Goal: Task Accomplishment & Management: Complete application form

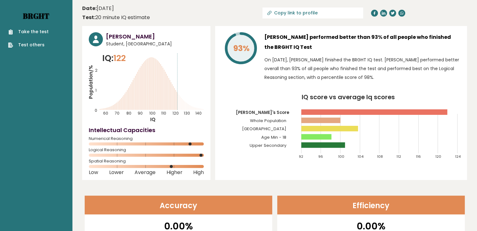
drag, startPoint x: 0, startPoint y: 0, endPoint x: 45, endPoint y: 17, distance: 47.8
click at [45, 17] on link "Brght" at bounding box center [36, 16] width 26 height 10
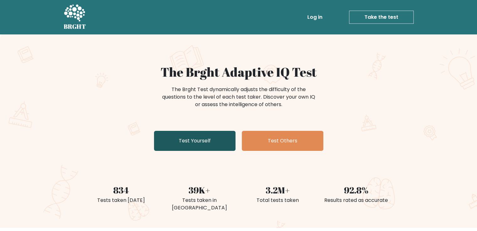
click at [197, 149] on link "Test Yourself" at bounding box center [195, 141] width 82 height 20
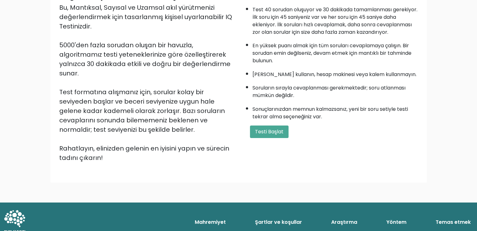
scroll to position [83, 0]
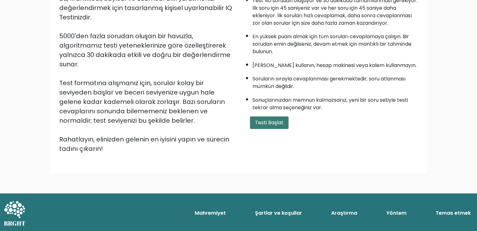
click at [261, 126] on font "Testi Başlat" at bounding box center [269, 122] width 29 height 7
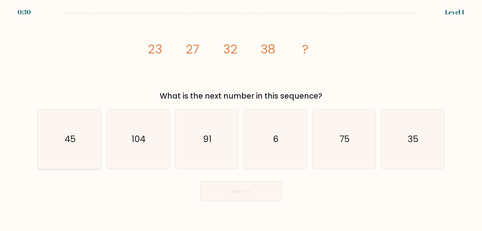
click at [82, 135] on icon "45" at bounding box center [69, 139] width 59 height 59
click at [241, 119] on input "a. 45" at bounding box center [241, 117] width 0 height 3
radio input "true"
click at [258, 196] on button "Next" at bounding box center [241, 192] width 82 height 20
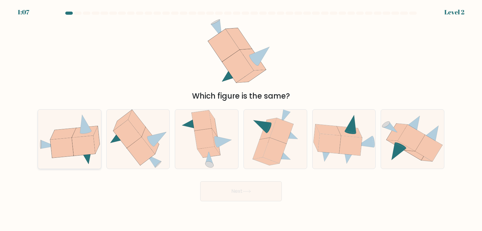
click at [75, 155] on icon at bounding box center [83, 146] width 23 height 20
click at [241, 119] on input "a." at bounding box center [241, 117] width 0 height 3
radio input "true"
click at [250, 193] on icon at bounding box center [247, 191] width 8 height 3
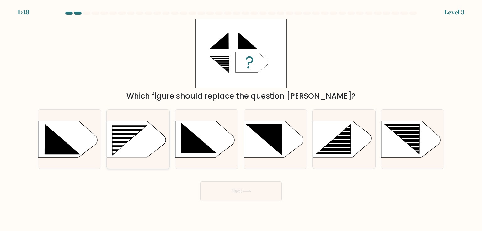
click at [133, 136] on rect at bounding box center [125, 136] width 50 height 2
click at [241, 119] on input "b." at bounding box center [241, 117] width 0 height 3
radio input "true"
click at [242, 194] on button "Next" at bounding box center [241, 192] width 82 height 20
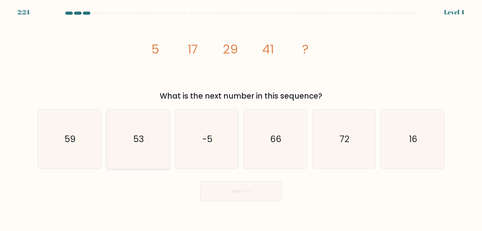
click at [151, 148] on icon "53" at bounding box center [137, 139] width 59 height 59
click at [241, 119] on input "b. 53" at bounding box center [241, 117] width 0 height 3
radio input "true"
click at [261, 192] on button "Next" at bounding box center [241, 192] width 82 height 20
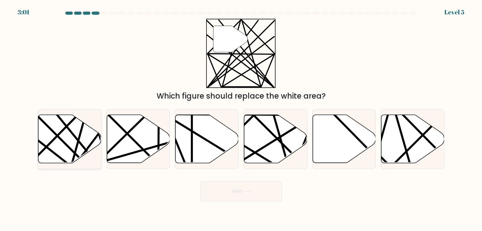
click at [87, 144] on icon at bounding box center [69, 139] width 63 height 48
click at [241, 119] on input "a." at bounding box center [241, 117] width 0 height 3
radio input "true"
click at [251, 190] on icon at bounding box center [246, 191] width 8 height 3
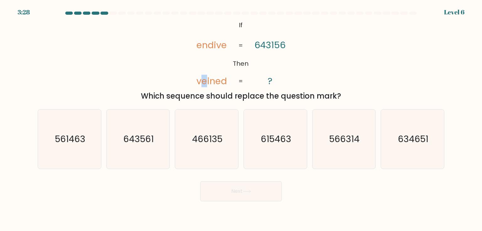
drag, startPoint x: 201, startPoint y: 83, endPoint x: 206, endPoint y: 82, distance: 5.8
click at [206, 82] on tspan "veined" at bounding box center [211, 81] width 30 height 13
click at [80, 148] on icon "561463" at bounding box center [69, 139] width 59 height 59
click at [241, 119] on input "a. 561463" at bounding box center [241, 117] width 0 height 3
radio input "true"
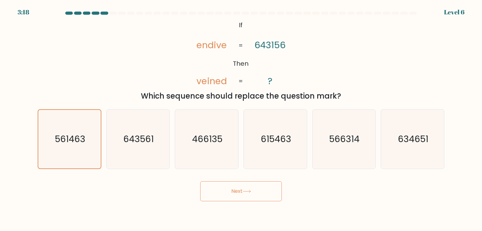
click at [210, 185] on button "Next" at bounding box center [241, 192] width 82 height 20
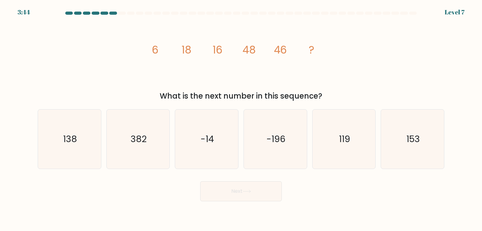
drag, startPoint x: 109, startPoint y: 138, endPoint x: 103, endPoint y: 140, distance: 6.4
click at [105, 139] on div "b. 382" at bounding box center [138, 139] width 69 height 60
click at [97, 142] on icon "138" at bounding box center [69, 139] width 59 height 59
click at [241, 119] on input "a. 138" at bounding box center [241, 117] width 0 height 3
radio input "true"
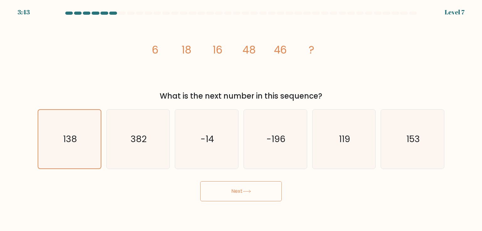
click at [252, 193] on button "Next" at bounding box center [241, 192] width 82 height 20
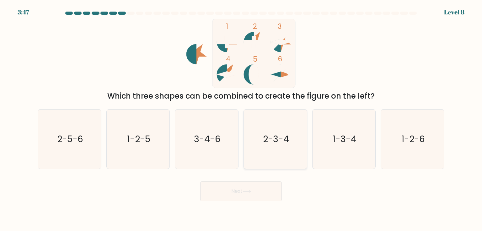
click at [272, 147] on icon "2-3-4" at bounding box center [274, 139] width 59 height 59
click at [241, 119] on input "d. 2-3-4" at bounding box center [241, 117] width 0 height 3
radio input "true"
click at [241, 198] on button "Next" at bounding box center [241, 192] width 82 height 20
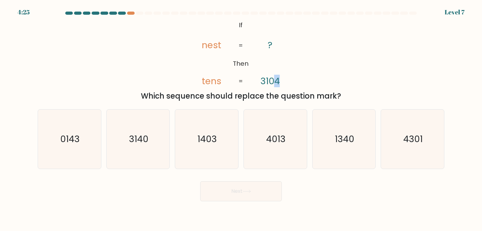
drag, startPoint x: 274, startPoint y: 80, endPoint x: 278, endPoint y: 79, distance: 4.8
click at [278, 79] on tspan "3104" at bounding box center [269, 81] width 19 height 13
click at [214, 81] on tspan "tens" at bounding box center [211, 81] width 19 height 13
drag, startPoint x: 58, startPoint y: 135, endPoint x: 57, endPoint y: 138, distance: 3.5
click at [56, 135] on icon "0143" at bounding box center [69, 139] width 59 height 59
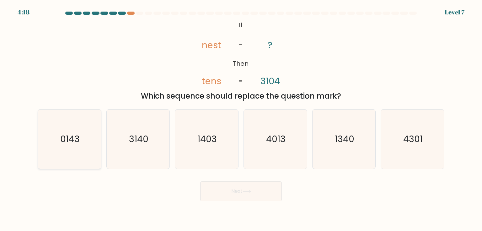
click at [241, 119] on input "a. 0143" at bounding box center [241, 117] width 0 height 3
radio input "true"
click at [240, 189] on button "Next" at bounding box center [241, 192] width 82 height 20
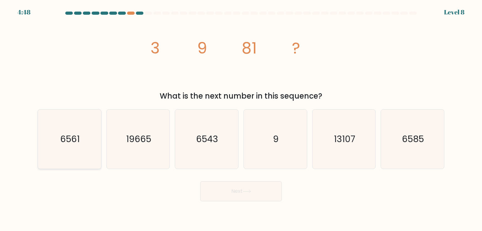
click at [77, 128] on icon "6561" at bounding box center [69, 139] width 59 height 59
click at [241, 119] on input "a. 6561" at bounding box center [241, 117] width 0 height 3
radio input "true"
click at [234, 195] on button "Next" at bounding box center [241, 192] width 82 height 20
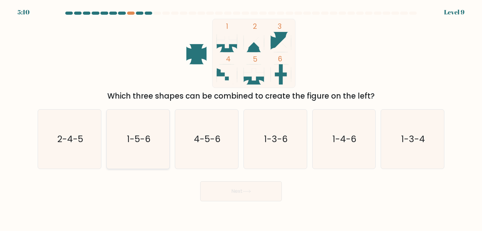
click at [151, 140] on icon "1-5-6" at bounding box center [137, 139] width 59 height 59
click at [241, 119] on input "b. 1-5-6" at bounding box center [241, 117] width 0 height 3
radio input "true"
click at [244, 186] on button "Next" at bounding box center [241, 192] width 82 height 20
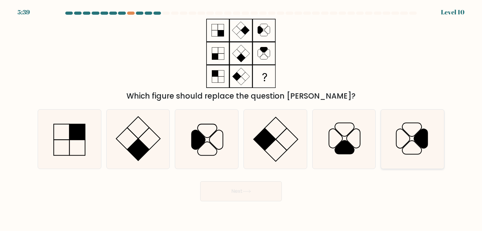
click at [421, 135] on icon at bounding box center [420, 138] width 13 height 19
click at [241, 119] on input "f." at bounding box center [241, 117] width 0 height 3
radio input "true"
click at [242, 193] on button "Next" at bounding box center [241, 192] width 82 height 20
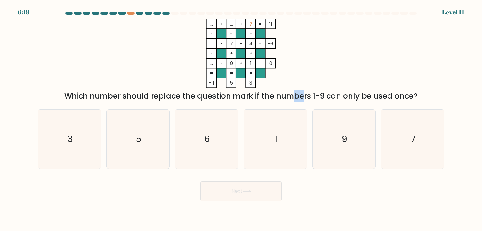
drag, startPoint x: 243, startPoint y: 96, endPoint x: 288, endPoint y: 95, distance: 45.8
click at [255, 95] on div "Which number should replace the question mark if the numbers 1-9 can only be us…" at bounding box center [240, 96] width 399 height 11
click at [288, 95] on div "Which number should replace the question mark if the numbers 1-9 can only be us…" at bounding box center [240, 96] width 399 height 11
click at [198, 134] on icon "6" at bounding box center [206, 139] width 59 height 59
click at [241, 119] on input "c. 6" at bounding box center [241, 117] width 0 height 3
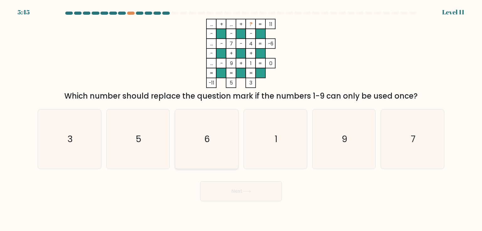
radio input "true"
click at [233, 192] on button "Next" at bounding box center [241, 192] width 82 height 20
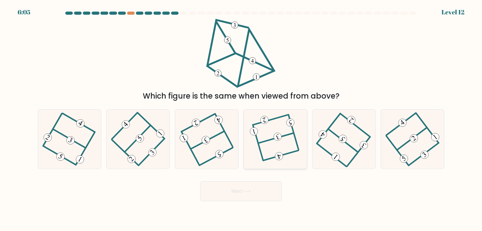
click at [278, 138] on 594 at bounding box center [277, 137] width 10 height 10
click at [241, 119] on input "d." at bounding box center [241, 117] width 0 height 3
radio input "true"
click at [263, 188] on button "Next" at bounding box center [241, 192] width 82 height 20
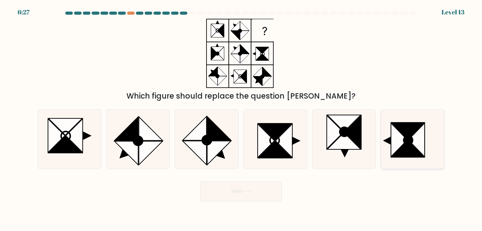
click at [398, 151] on icon at bounding box center [407, 149] width 33 height 17
click at [241, 119] on input "f." at bounding box center [241, 117] width 0 height 3
radio input "true"
click at [242, 193] on button "Next" at bounding box center [241, 192] width 82 height 20
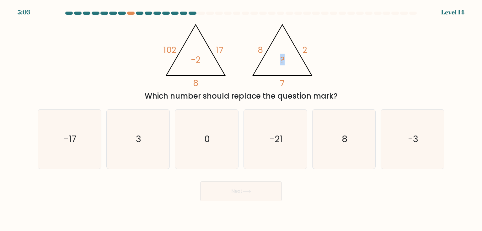
drag, startPoint x: 282, startPoint y: 60, endPoint x: 291, endPoint y: 58, distance: 9.0
click at [291, 58] on icon "@import url('https://fonts.googleapis.com/css?family=Abril+Fatface:400,100,100i…" at bounding box center [241, 53] width 160 height 69
click at [214, 144] on icon "0" at bounding box center [206, 139] width 59 height 59
click at [241, 119] on input "c. 0" at bounding box center [241, 117] width 0 height 3
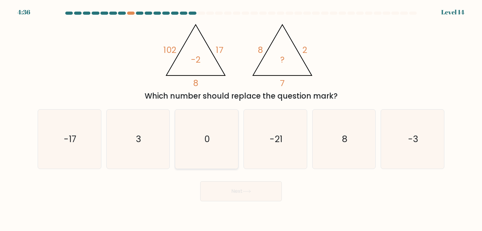
radio input "true"
click at [265, 145] on icon "-21" at bounding box center [274, 139] width 59 height 59
click at [241, 119] on input "d. -21" at bounding box center [241, 117] width 0 height 3
radio input "true"
click at [244, 189] on button "Next" at bounding box center [241, 192] width 82 height 20
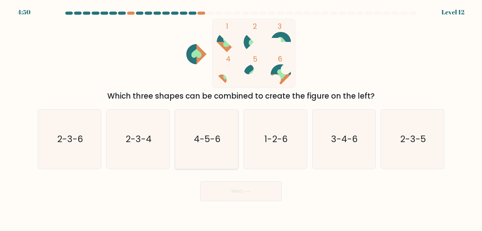
click at [190, 147] on icon "4-5-6" at bounding box center [206, 139] width 59 height 59
click at [241, 119] on input "c. 4-5-6" at bounding box center [241, 117] width 0 height 3
radio input "true"
click at [237, 198] on button "Next" at bounding box center [241, 192] width 82 height 20
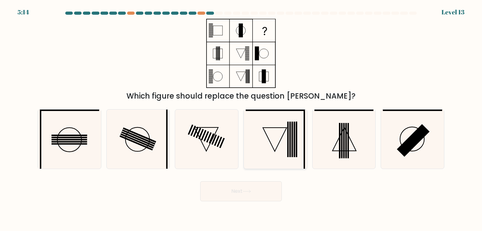
click at [285, 140] on icon at bounding box center [274, 139] width 59 height 59
click at [241, 119] on input "d." at bounding box center [241, 117] width 0 height 3
radio input "true"
click at [217, 152] on icon at bounding box center [206, 139] width 59 height 59
click at [241, 119] on input "c." at bounding box center [241, 117] width 0 height 3
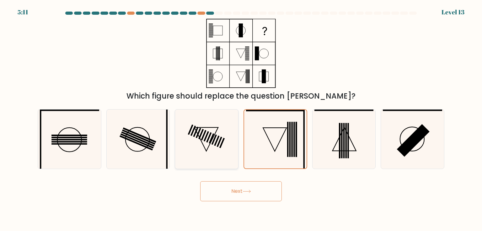
radio input "true"
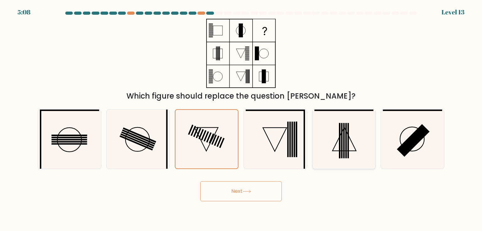
click at [345, 148] on icon at bounding box center [343, 139] width 59 height 59
click at [241, 119] on input "e." at bounding box center [241, 117] width 0 height 3
radio input "true"
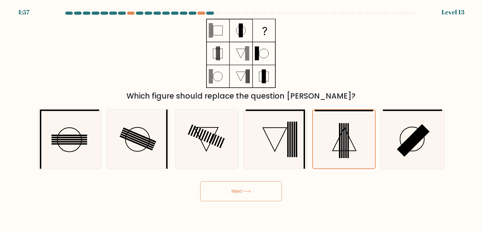
click at [261, 189] on button "Next" at bounding box center [241, 192] width 82 height 20
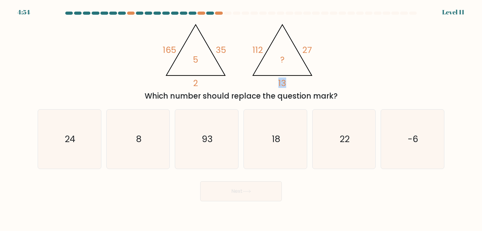
drag, startPoint x: 278, startPoint y: 85, endPoint x: 286, endPoint y: 82, distance: 7.8
click at [286, 82] on tspan "13" at bounding box center [282, 84] width 8 height 12
drag, startPoint x: 191, startPoint y: 58, endPoint x: 199, endPoint y: 56, distance: 9.0
click at [199, 56] on icon "@import url('https://fonts.googleapis.com/css?family=Abril+Fatface:400,100,100i…" at bounding box center [241, 53] width 160 height 69
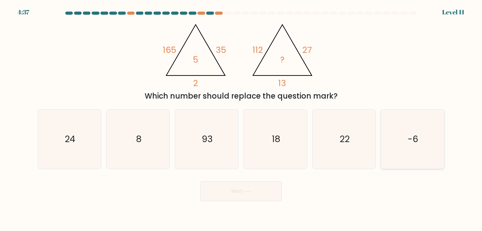
click at [419, 135] on icon "-6" at bounding box center [412, 139] width 59 height 59
click at [241, 119] on input "f. -6" at bounding box center [241, 117] width 0 height 3
radio input "true"
click at [189, 150] on icon "93" at bounding box center [206, 139] width 59 height 59
click at [241, 119] on input "c. 93" at bounding box center [241, 117] width 0 height 3
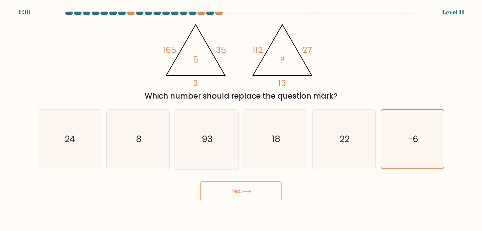
radio input "true"
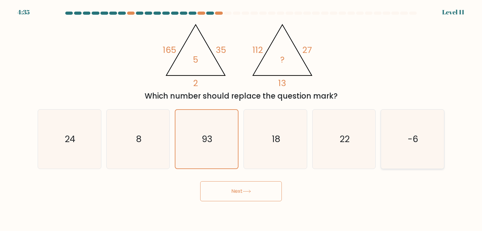
click at [393, 123] on icon "-6" at bounding box center [412, 139] width 59 height 59
click at [241, 119] on input "f. -6" at bounding box center [241, 117] width 0 height 3
radio input "true"
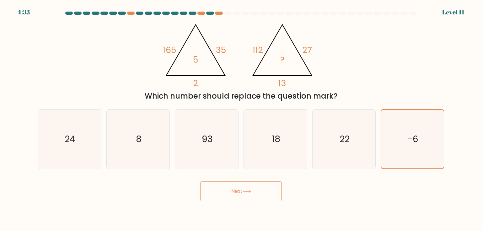
click at [248, 191] on icon at bounding box center [246, 191] width 8 height 3
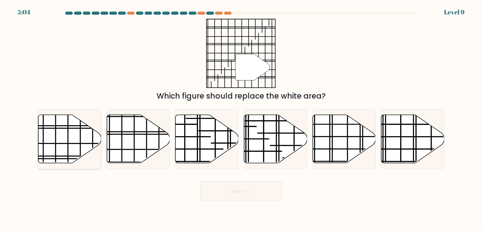
click at [63, 141] on icon at bounding box center [69, 139] width 63 height 48
click at [241, 119] on input "a." at bounding box center [241, 117] width 0 height 3
radio input "true"
click at [242, 195] on button "Next" at bounding box center [241, 192] width 82 height 20
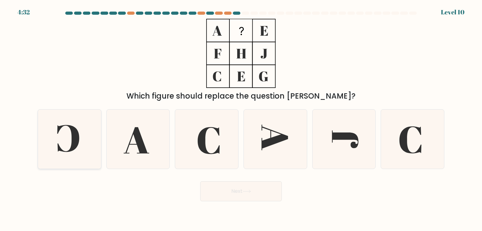
click at [76, 144] on icon at bounding box center [68, 138] width 22 height 27
click at [241, 119] on input "a." at bounding box center [241, 117] width 0 height 3
radio input "true"
click at [267, 195] on button "Next" at bounding box center [241, 192] width 82 height 20
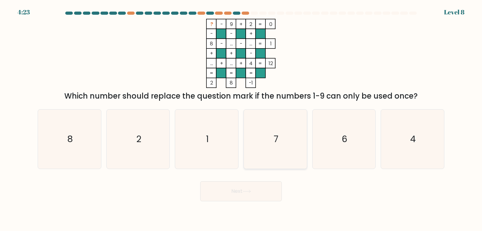
click at [296, 143] on icon "7" at bounding box center [274, 139] width 59 height 59
click at [241, 119] on input "d. 7" at bounding box center [241, 117] width 0 height 3
radio input "true"
click at [272, 192] on button "Next" at bounding box center [241, 192] width 82 height 20
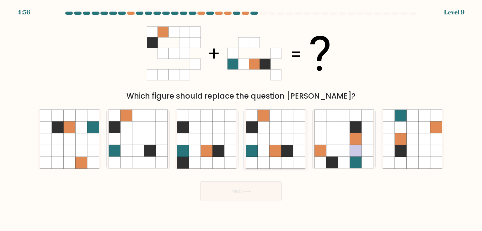
click at [272, 149] on icon at bounding box center [275, 151] width 12 height 12
click at [241, 119] on input "d." at bounding box center [241, 117] width 0 height 3
radio input "true"
click at [251, 202] on body "4:56 Level 9" at bounding box center [241, 115] width 482 height 231
click at [255, 190] on button "Next" at bounding box center [241, 192] width 82 height 20
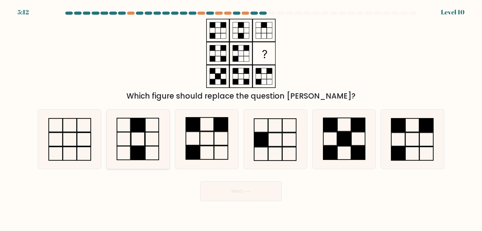
click at [133, 147] on rect at bounding box center [137, 153] width 13 height 14
click at [241, 119] on input "b." at bounding box center [241, 117] width 0 height 3
radio input "true"
click at [235, 193] on button "Next" at bounding box center [241, 192] width 82 height 20
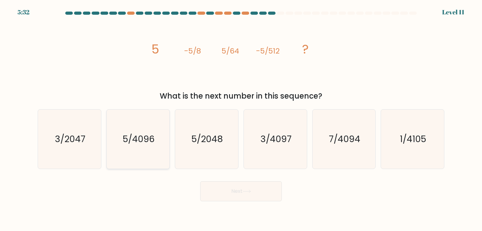
click at [145, 154] on icon "5/4096" at bounding box center [137, 139] width 59 height 59
click at [241, 119] on input "b. 5/4096" at bounding box center [241, 117] width 0 height 3
radio input "true"
click at [245, 190] on button "Next" at bounding box center [241, 192] width 82 height 20
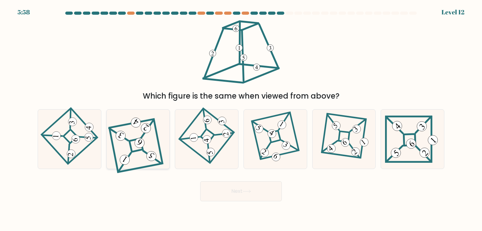
click at [141, 144] on 847 at bounding box center [139, 142] width 13 height 13
click at [241, 119] on input "b." at bounding box center [241, 117] width 0 height 3
radio input "true"
click at [242, 193] on button "Next" at bounding box center [241, 192] width 82 height 20
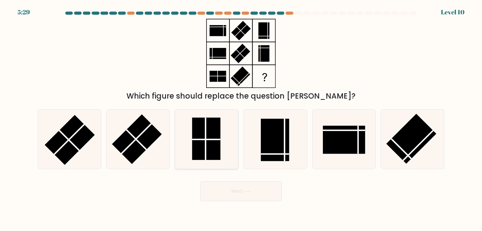
click at [214, 150] on rect at bounding box center [206, 139] width 28 height 42
click at [241, 119] on input "c." at bounding box center [241, 117] width 0 height 3
radio input "true"
click at [234, 194] on button "Next" at bounding box center [241, 192] width 82 height 20
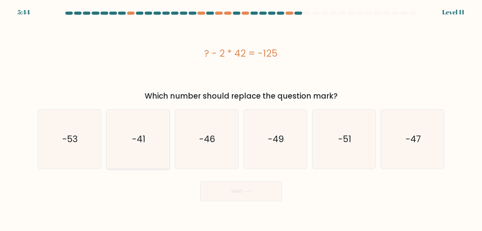
click at [154, 146] on icon "-41" at bounding box center [137, 139] width 59 height 59
click at [241, 119] on input "b. -41" at bounding box center [241, 117] width 0 height 3
radio input "true"
click at [223, 190] on button "Next" at bounding box center [241, 192] width 82 height 20
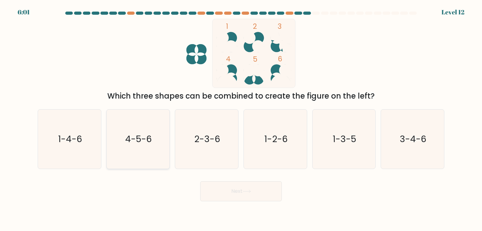
click at [144, 145] on text "4-5-6" at bounding box center [138, 139] width 27 height 13
click at [241, 119] on input "b. 4-5-6" at bounding box center [241, 117] width 0 height 3
radio input "true"
click at [230, 183] on button "Next" at bounding box center [241, 192] width 82 height 20
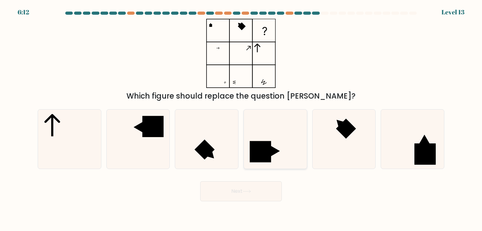
click at [283, 137] on icon at bounding box center [274, 139] width 59 height 59
click at [241, 119] on input "d." at bounding box center [241, 117] width 0 height 3
radio input "true"
click at [245, 193] on icon at bounding box center [246, 191] width 8 height 3
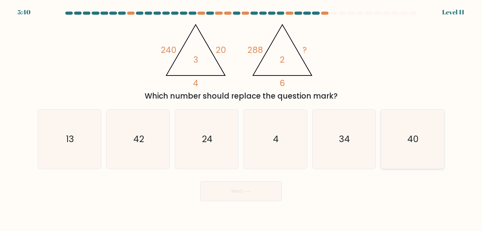
click at [396, 142] on icon "40" at bounding box center [412, 139] width 59 height 59
click at [241, 119] on input "f. 40" at bounding box center [241, 117] width 0 height 3
radio input "true"
click at [240, 194] on button "Next" at bounding box center [241, 192] width 82 height 20
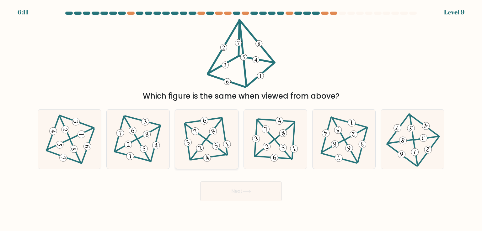
click at [208, 144] on icon at bounding box center [206, 139] width 48 height 47
click at [241, 119] on input "c." at bounding box center [241, 117] width 0 height 3
radio input "true"
drag, startPoint x: 264, startPoint y: 189, endPoint x: 261, endPoint y: 189, distance: 3.5
click at [264, 188] on button "Next" at bounding box center [241, 192] width 82 height 20
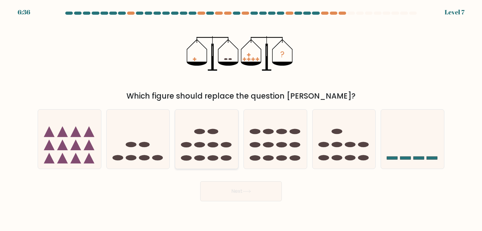
click at [214, 138] on icon at bounding box center [206, 139] width 63 height 52
click at [241, 119] on input "c." at bounding box center [241, 117] width 0 height 3
radio input "true"
click at [237, 191] on button "Next" at bounding box center [241, 192] width 82 height 20
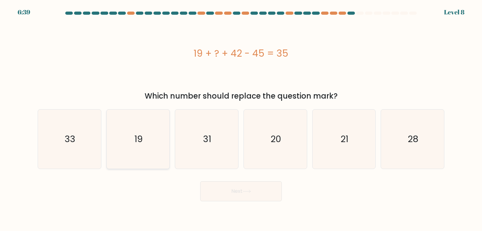
click at [150, 127] on icon "19" at bounding box center [137, 139] width 59 height 59
click at [241, 119] on input "b. 19" at bounding box center [241, 117] width 0 height 3
radio input "true"
click at [256, 188] on button "Next" at bounding box center [241, 192] width 82 height 20
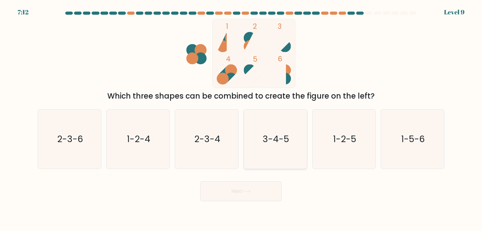
click at [281, 143] on text "3-4-5" at bounding box center [275, 139] width 26 height 13
click at [241, 119] on input "d. 3-4-5" at bounding box center [241, 117] width 0 height 3
radio input "true"
click at [261, 189] on button "Next" at bounding box center [241, 192] width 82 height 20
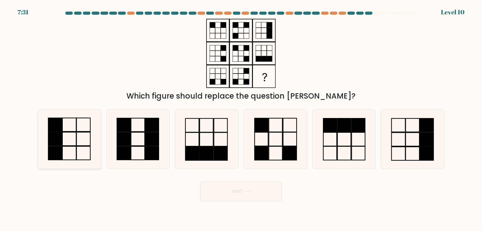
click at [61, 138] on rect at bounding box center [55, 138] width 14 height 13
click at [241, 119] on input "a." at bounding box center [241, 117] width 0 height 3
radio input "true"
click at [236, 194] on button "Next" at bounding box center [241, 192] width 82 height 20
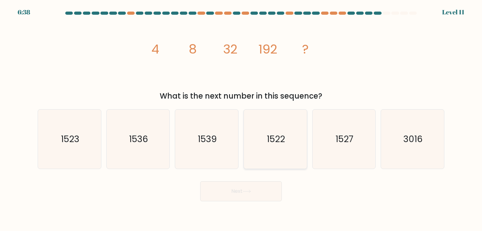
click at [263, 140] on icon "1522" at bounding box center [274, 139] width 59 height 59
click at [241, 119] on input "d. 1522" at bounding box center [241, 117] width 0 height 3
radio input "true"
click at [246, 202] on body "6:37 Level 11" at bounding box center [241, 115] width 482 height 231
click at [221, 192] on button "Next" at bounding box center [241, 192] width 82 height 20
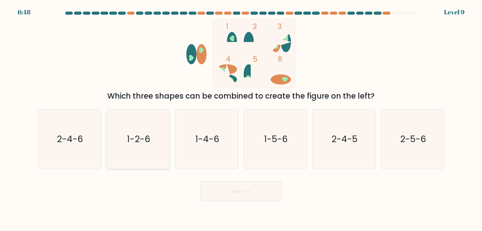
click at [137, 150] on icon "1-2-6" at bounding box center [137, 139] width 59 height 59
click at [241, 119] on input "b. 1-2-6" at bounding box center [241, 117] width 0 height 3
radio input "true"
click at [245, 193] on icon at bounding box center [246, 191] width 8 height 3
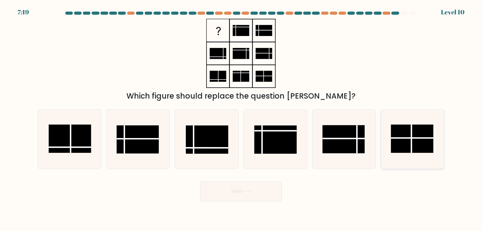
click at [411, 146] on line at bounding box center [411, 139] width 0 height 28
click at [241, 119] on input "f." at bounding box center [241, 117] width 0 height 3
radio input "true"
click at [246, 185] on button "Next" at bounding box center [241, 192] width 82 height 20
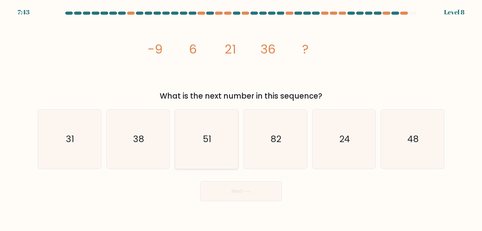
click at [202, 133] on icon "51" at bounding box center [206, 139] width 59 height 59
click at [241, 119] on input "c. 51" at bounding box center [241, 117] width 0 height 3
radio input "true"
click at [235, 195] on button "Next" at bounding box center [241, 192] width 82 height 20
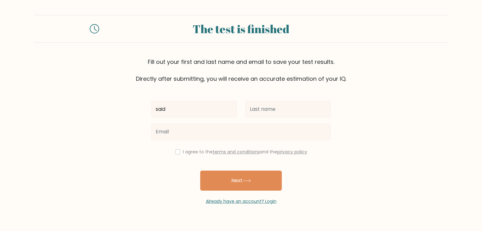
type input "said"
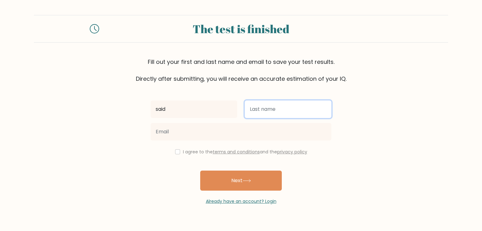
click at [266, 108] on input "text" at bounding box center [288, 110] width 87 height 18
type input "elban"
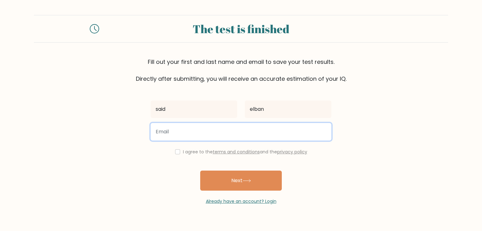
click at [178, 134] on input "email" at bounding box center [240, 132] width 181 height 18
type input "saidsiyam.8@gmail.com"
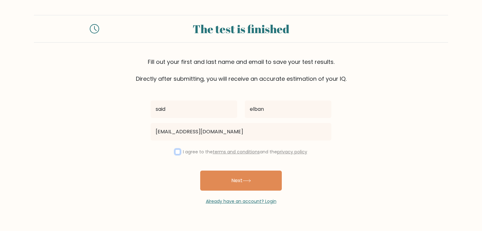
click at [176, 151] on input "checkbox" at bounding box center [177, 152] width 5 height 5
checkbox input "true"
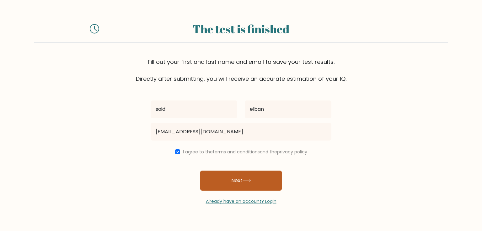
click at [220, 180] on button "Next" at bounding box center [241, 181] width 82 height 20
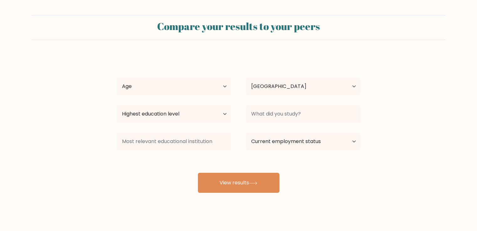
select select "TR"
click at [170, 92] on select "Age Under [DEMOGRAPHIC_DATA] [DEMOGRAPHIC_DATA] [DEMOGRAPHIC_DATA] [DEMOGRAPHIC…" at bounding box center [174, 87] width 114 height 18
select select "min_18"
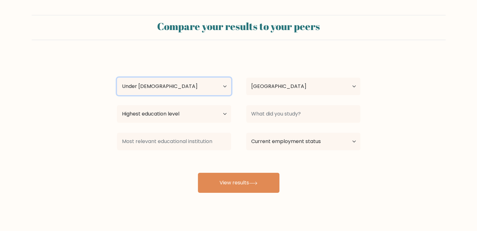
click at [117, 78] on select "Age Under [DEMOGRAPHIC_DATA] [DEMOGRAPHIC_DATA] [DEMOGRAPHIC_DATA] [DEMOGRAPHIC…" at bounding box center [174, 87] width 114 height 18
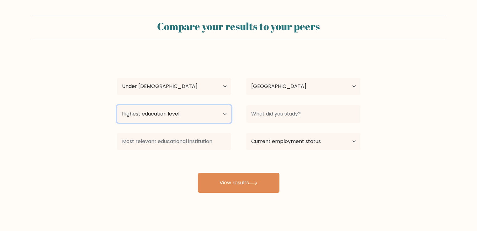
click at [197, 111] on select "Highest education level No schooling Primary Lower Secondary Upper Secondary Oc…" at bounding box center [174, 114] width 114 height 18
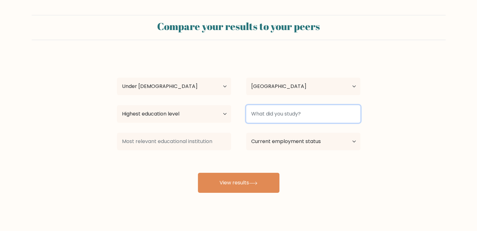
click at [297, 120] on input at bounding box center [303, 114] width 114 height 18
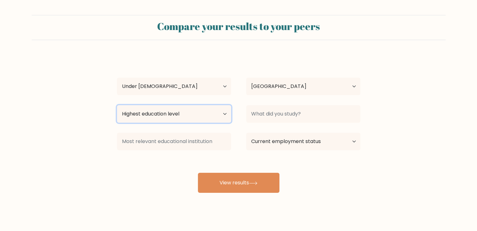
click at [186, 112] on select "Highest education level No schooling Primary Lower Secondary Upper Secondary Oc…" at bounding box center [174, 114] width 114 height 18
click at [174, 113] on select "Highest education level No schooling Primary Lower Secondary Upper Secondary Oc…" at bounding box center [174, 114] width 114 height 18
click at [117, 105] on select "Highest education level No schooling Primary Lower Secondary Upper Secondary Oc…" at bounding box center [174, 114] width 114 height 18
click at [203, 117] on select "Highest education level No schooling Primary Lower Secondary Upper Secondary Oc…" at bounding box center [174, 114] width 114 height 18
select select "upper_secondary"
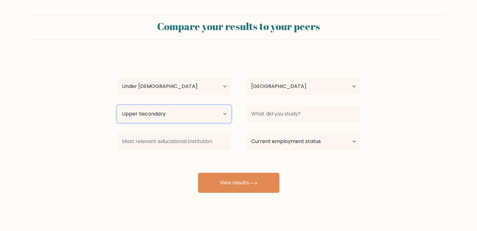
click at [117, 105] on select "Highest education level No schooling Primary Lower Secondary Upper Secondary Oc…" at bounding box center [174, 114] width 114 height 18
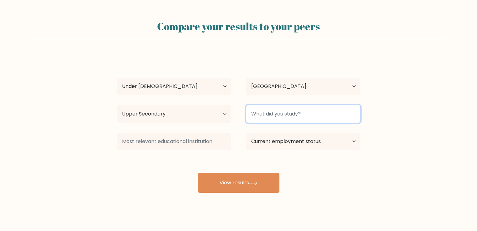
click at [276, 117] on input at bounding box center [303, 114] width 114 height 18
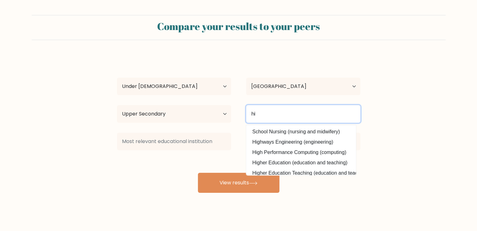
type input "h"
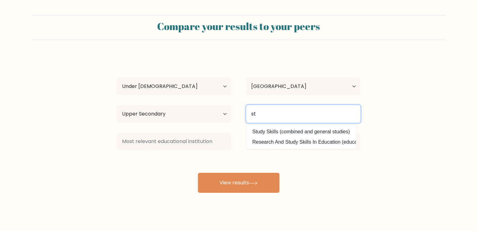
type input "s"
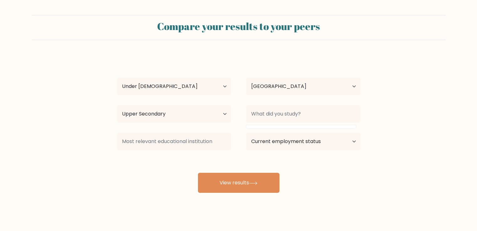
click at [170, 165] on div "said elban Age Under 18 years old 18-24 years old 25-34 years old 35-44 years o…" at bounding box center [238, 124] width 251 height 138
click at [300, 140] on select "Current employment status Employed Student Retired Other / prefer not to answer" at bounding box center [303, 142] width 114 height 18
select select "student"
click at [246, 133] on select "Current employment status Employed Student Retired Other / prefer not to answer" at bounding box center [303, 142] width 114 height 18
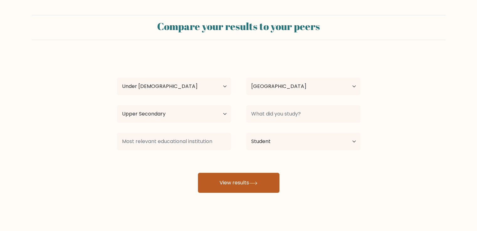
drag, startPoint x: 234, startPoint y: 185, endPoint x: 235, endPoint y: 189, distance: 4.1
click at [235, 185] on button "View results" at bounding box center [239, 183] width 82 height 20
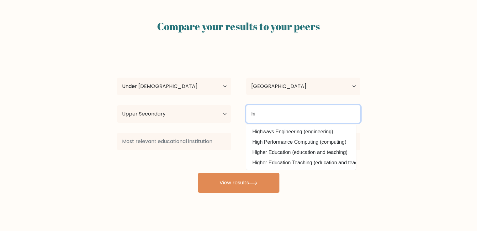
type input "h"
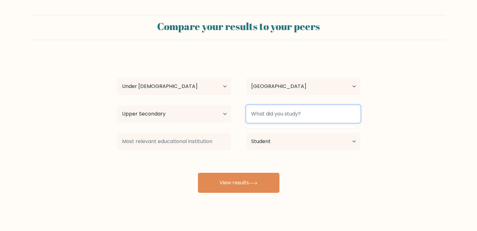
click at [297, 114] on input at bounding box center [303, 114] width 114 height 18
type input "i"
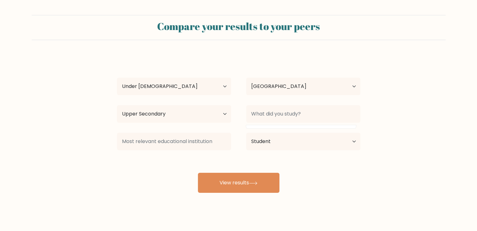
click at [331, 195] on div "Compare your results to your peers said elban Age Under 18 years old 18-24 year…" at bounding box center [238, 119] width 477 height 238
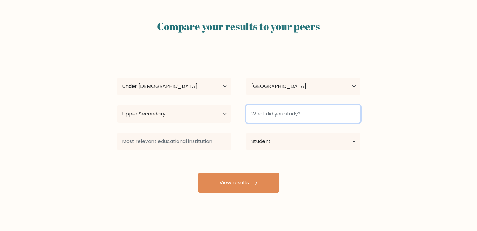
click at [309, 110] on input at bounding box center [303, 114] width 114 height 18
type input "none"
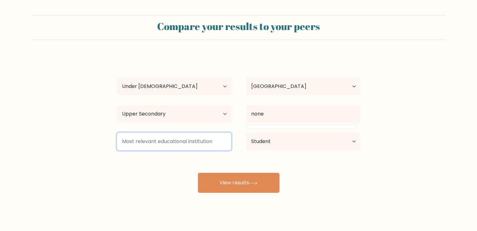
click at [177, 142] on input at bounding box center [174, 142] width 114 height 18
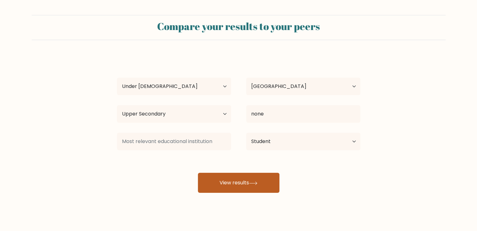
click at [224, 178] on button "View results" at bounding box center [239, 183] width 82 height 20
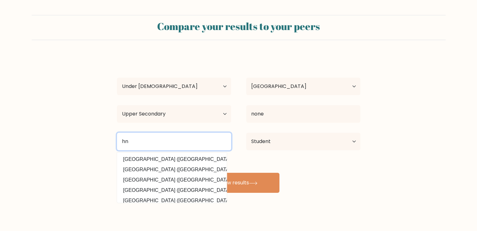
type input "h"
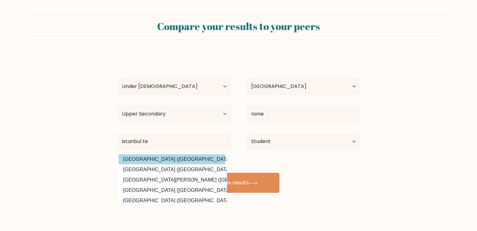
click at [190, 163] on option "Istanbul Teknik Üniversitesi (Turkey)" at bounding box center [172, 160] width 107 height 10
type input "Istanbul Teknik Üniversitesi"
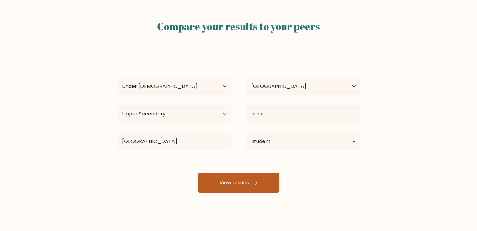
click at [245, 182] on button "View results" at bounding box center [239, 183] width 82 height 20
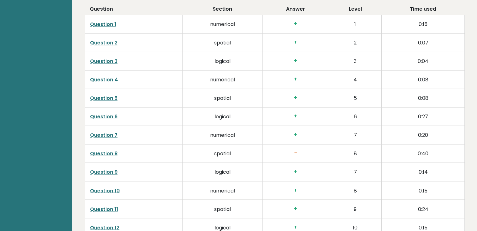
scroll to position [1003, 0]
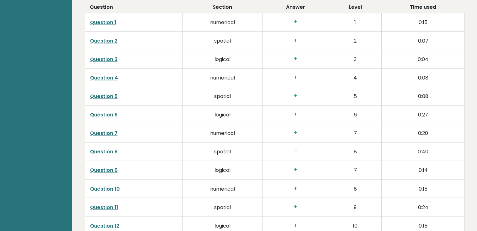
click at [109, 152] on link "Question 8" at bounding box center [104, 151] width 28 height 7
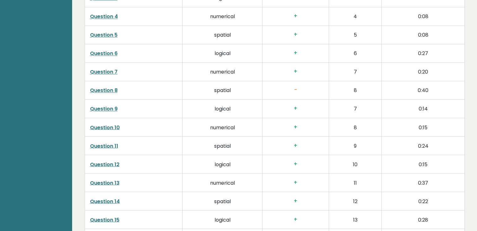
scroll to position [1129, 0]
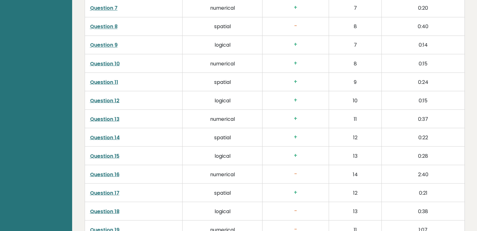
click at [108, 175] on link "Question 16" at bounding box center [104, 174] width 29 height 7
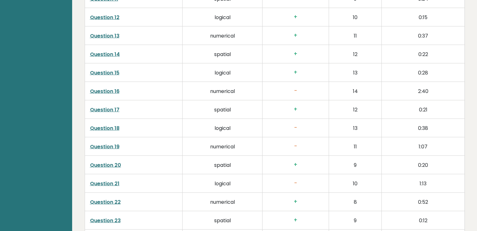
scroll to position [1212, 0]
click at [101, 129] on link "Question 18" at bounding box center [104, 127] width 29 height 7
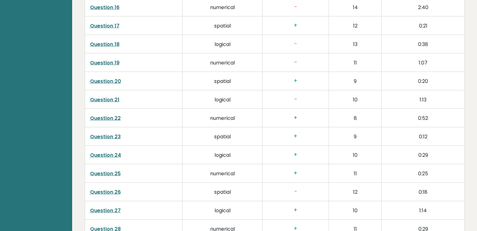
scroll to position [1421, 0]
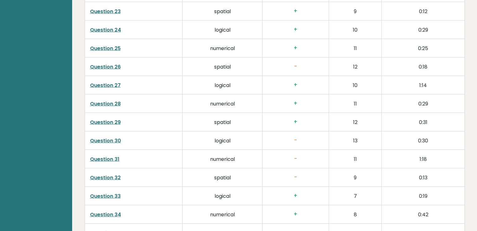
click at [113, 139] on link "Question 30" at bounding box center [105, 140] width 31 height 7
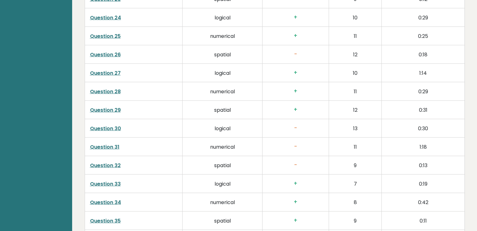
scroll to position [1505, 0]
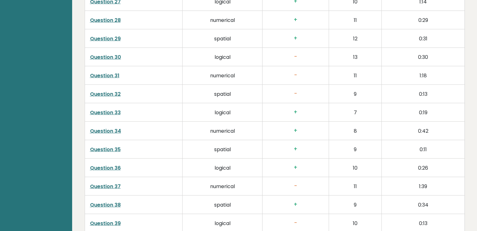
click at [113, 185] on link "Question 37" at bounding box center [105, 186] width 31 height 7
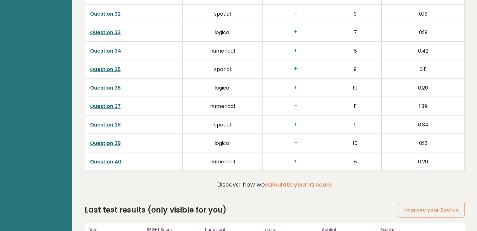
scroll to position [1588, 0]
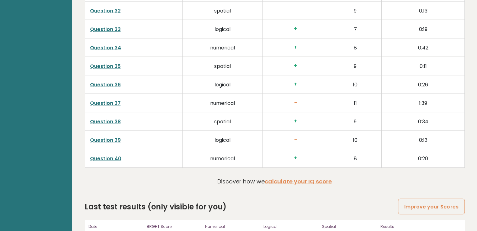
click at [105, 102] on link "Question 37" at bounding box center [105, 103] width 31 height 7
click at [115, 139] on link "Question 39" at bounding box center [105, 140] width 31 height 7
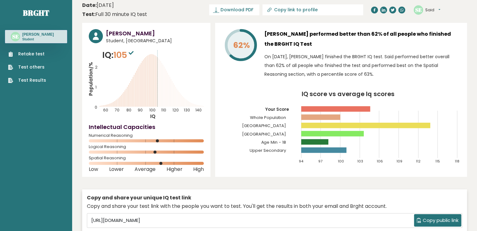
scroll to position [0, 0]
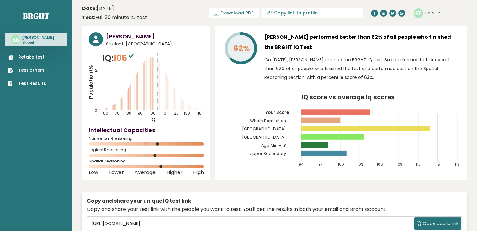
click at [19, 84] on link "Test Results" at bounding box center [27, 83] width 38 height 7
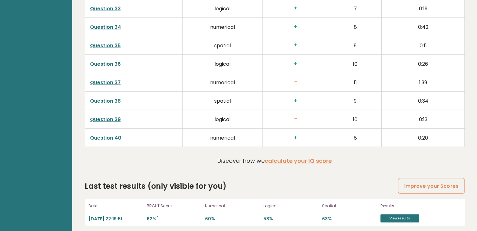
scroll to position [1610, 0]
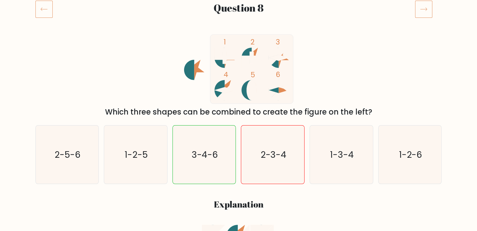
scroll to position [83, 0]
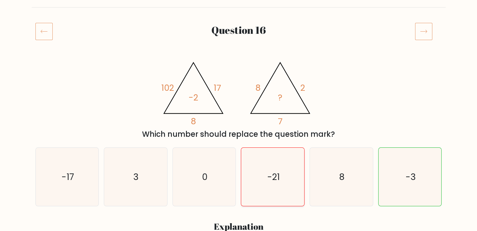
scroll to position [42, 0]
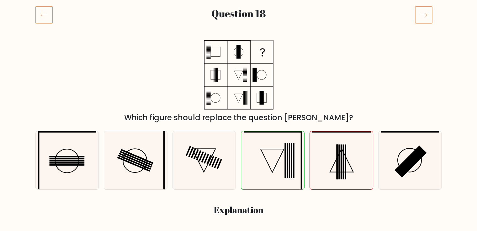
scroll to position [83, 0]
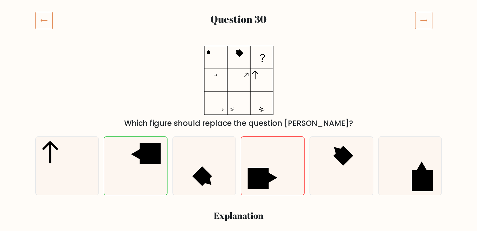
scroll to position [83, 0]
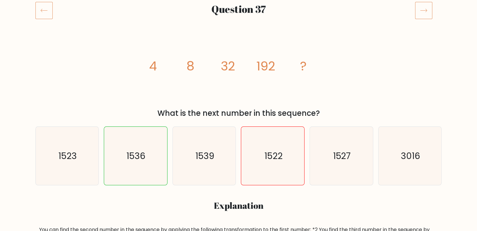
scroll to position [83, 0]
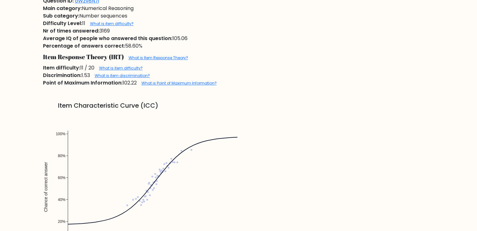
scroll to position [460, 0]
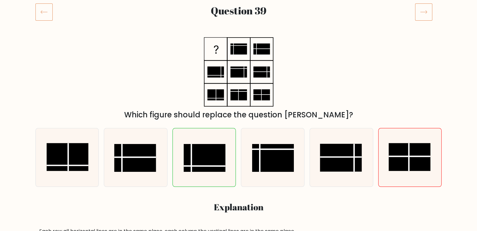
scroll to position [83, 0]
